Goal: Task Accomplishment & Management: Use online tool/utility

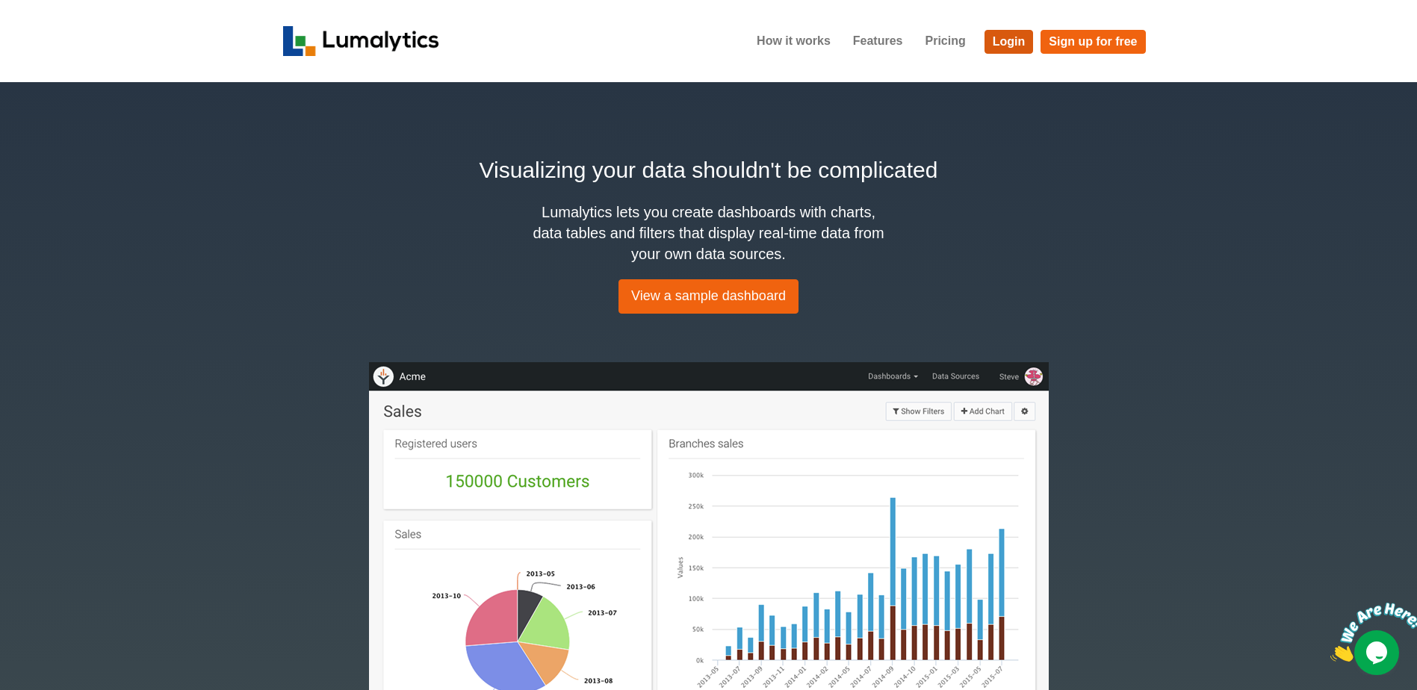
click at [1015, 43] on link "Login" at bounding box center [1008, 42] width 49 height 24
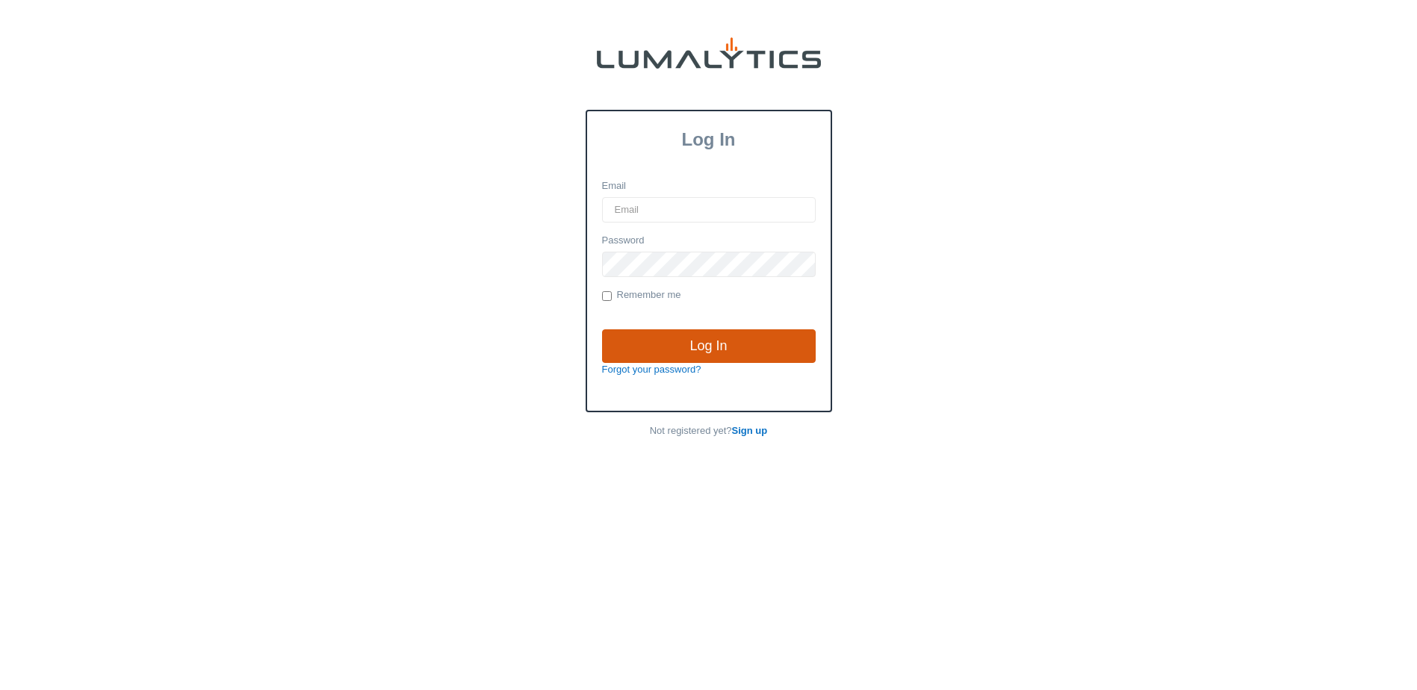
type input "brozema@valleytruckparts.com"
click at [731, 344] on input "Log In" at bounding box center [709, 346] width 214 height 34
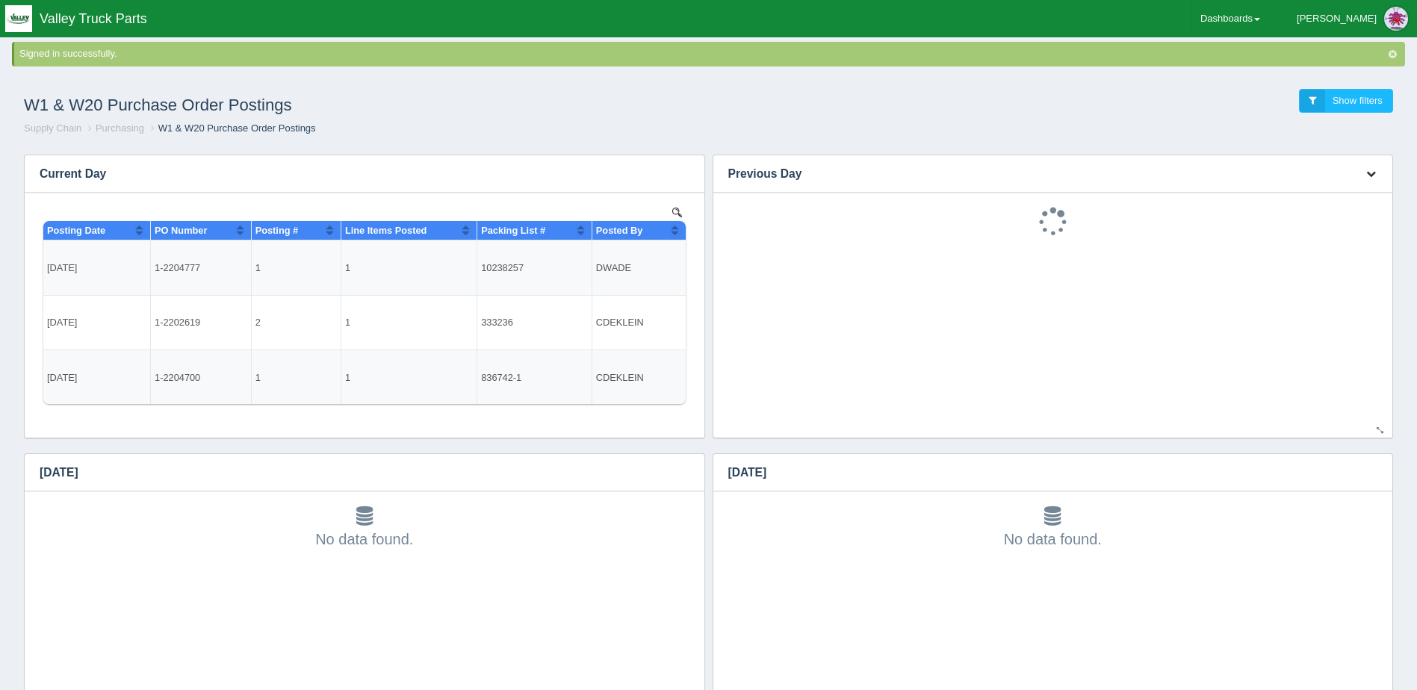
click at [1372, 171] on icon "button" at bounding box center [1371, 174] width 10 height 10
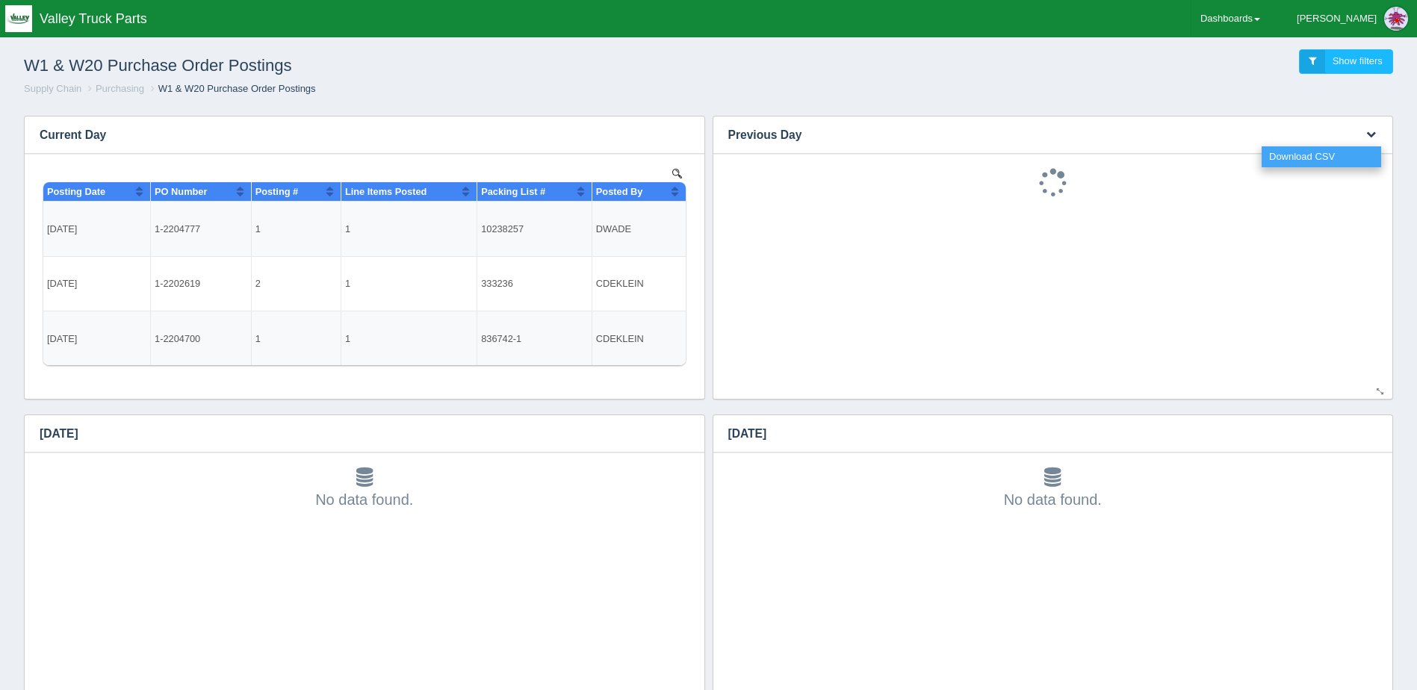
click at [1327, 152] on link "Download CSV" at bounding box center [1322, 157] width 120 height 22
